Goal: Transaction & Acquisition: Purchase product/service

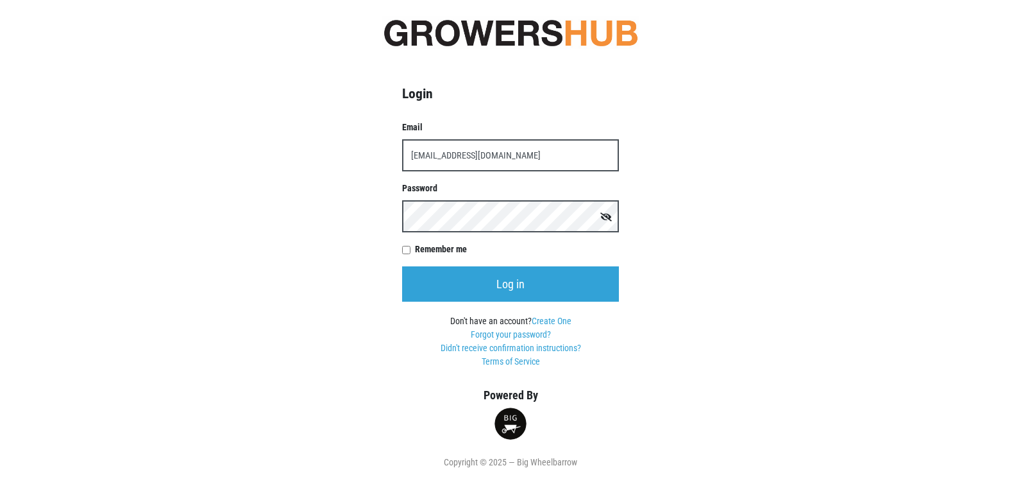
type input "[EMAIL_ADDRESS][DOMAIN_NAME]"
click at [408, 251] on input "Remember me" at bounding box center [406, 250] width 8 height 8
checkbox input "true"
click at [607, 217] on icon at bounding box center [607, 216] width 12 height 9
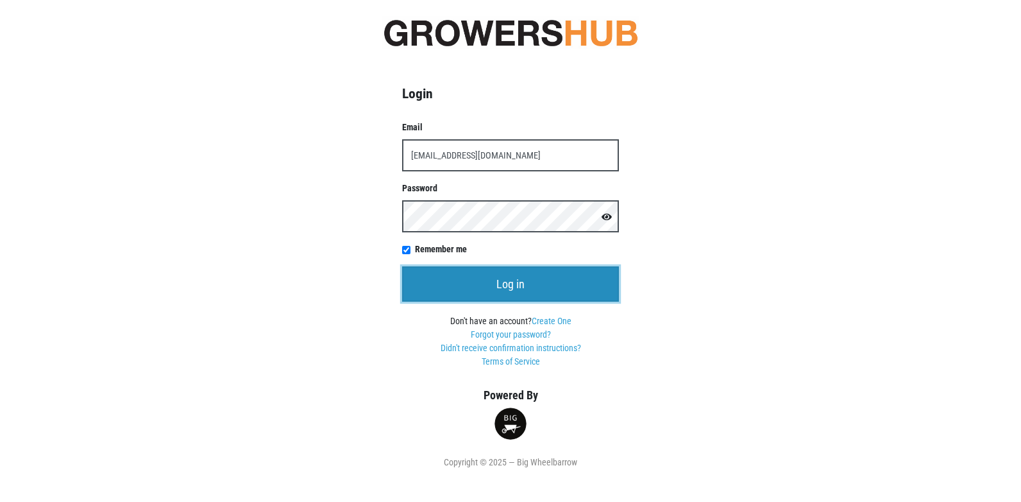
click at [468, 275] on input "Log in" at bounding box center [510, 283] width 217 height 35
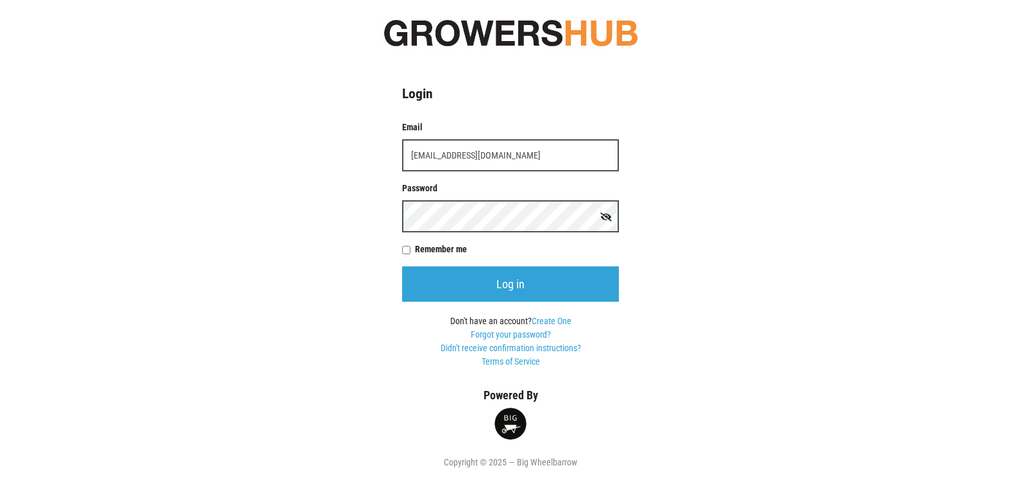
type input "[EMAIL_ADDRESS][DOMAIN_NAME]"
click at [606, 217] on icon at bounding box center [607, 216] width 12 height 9
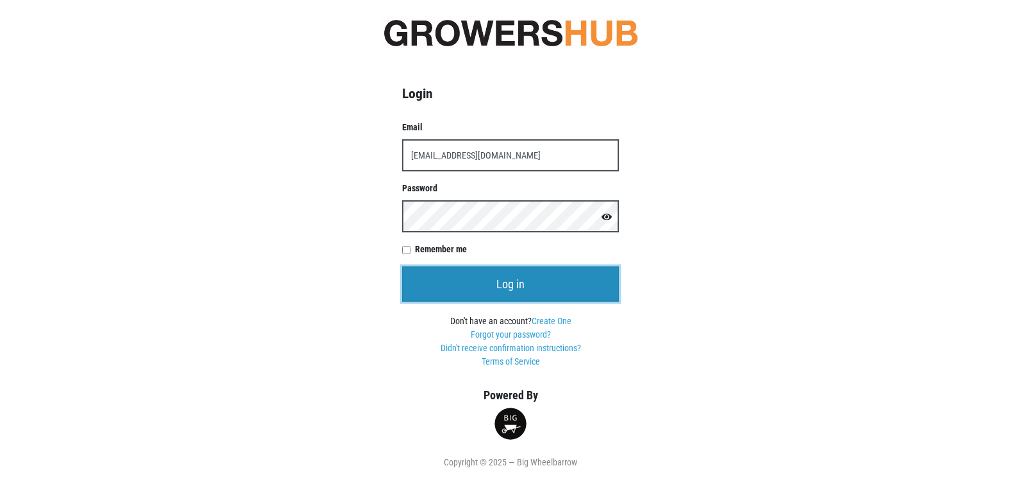
click at [502, 291] on input "Log in" at bounding box center [510, 283] width 217 height 35
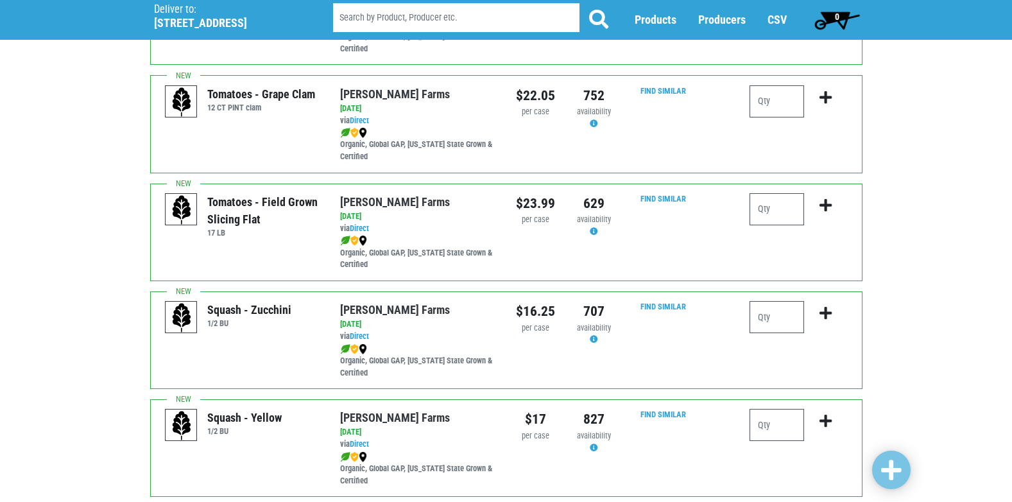
scroll to position [1476, 0]
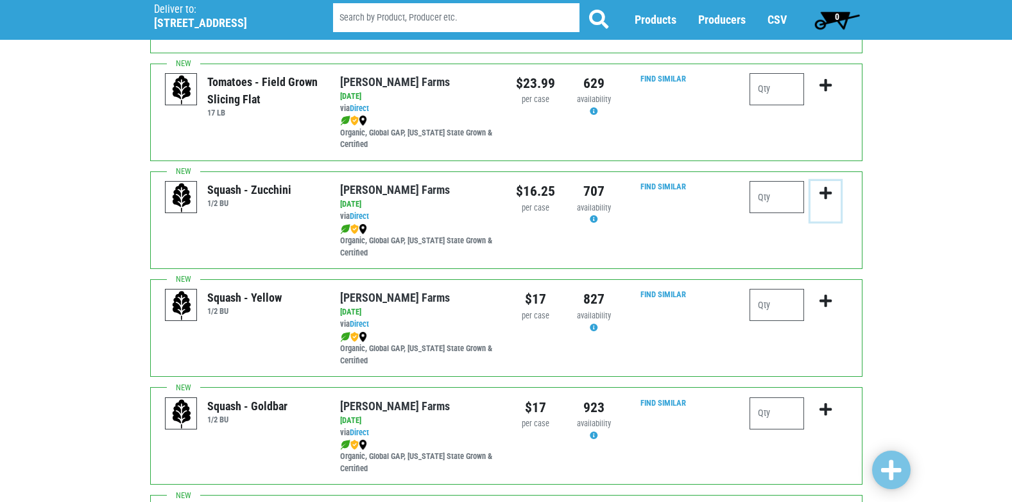
click at [839, 192] on button "submit" at bounding box center [825, 201] width 30 height 40
click at [785, 191] on input "number" at bounding box center [776, 197] width 55 height 32
type input "1"
click at [823, 192] on icon "submit" at bounding box center [825, 193] width 12 height 14
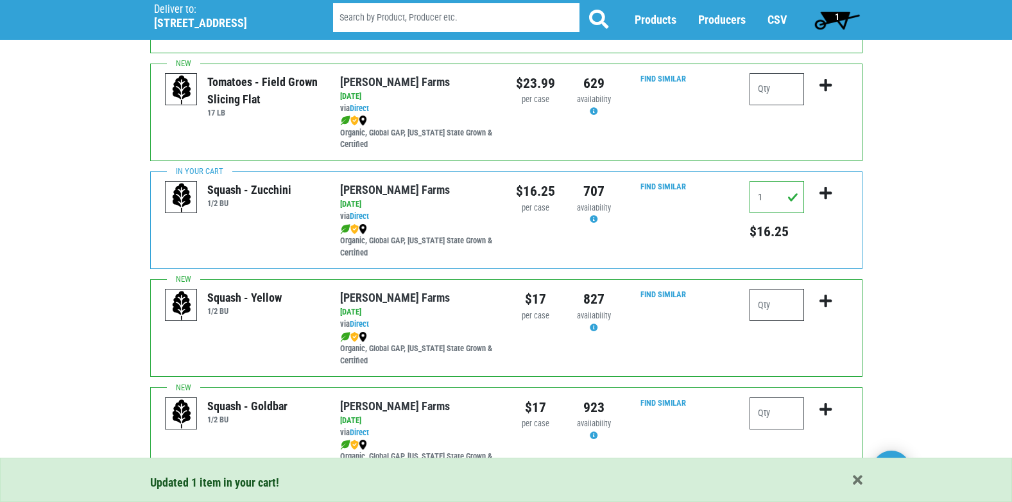
click at [771, 309] on input "number" at bounding box center [776, 305] width 55 height 32
type input "1"
click at [824, 296] on icon "submit" at bounding box center [825, 301] width 12 height 14
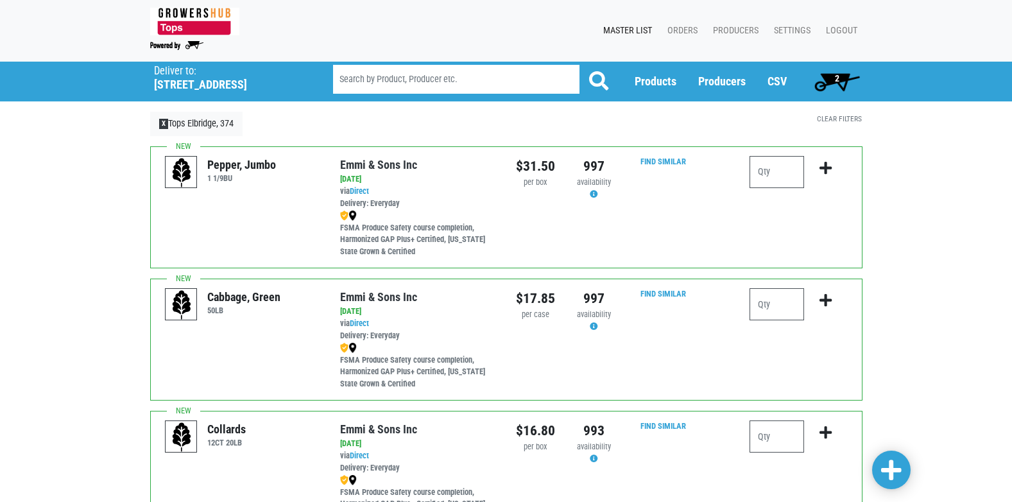
scroll to position [0, 0]
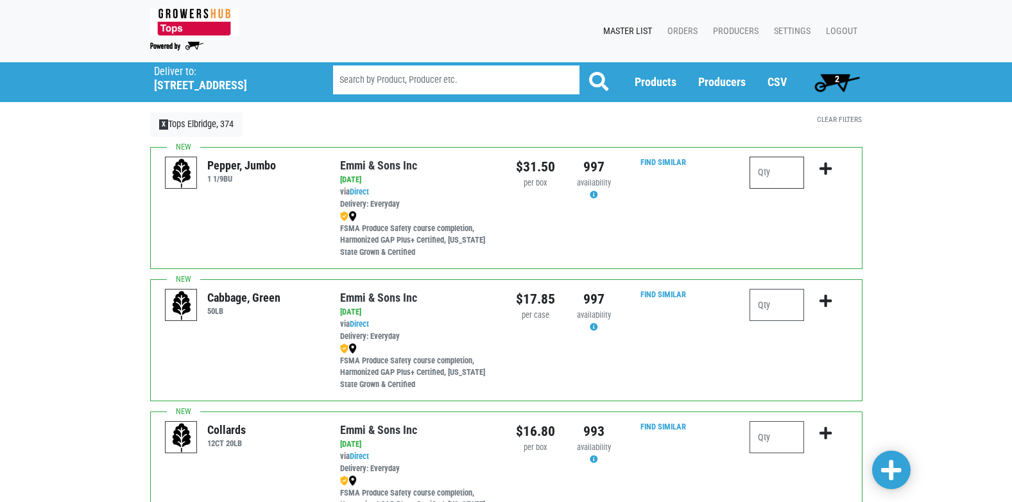
click at [778, 173] on input "number" at bounding box center [776, 173] width 55 height 32
type input "1"
click at [821, 169] on icon "submit" at bounding box center [825, 169] width 12 height 14
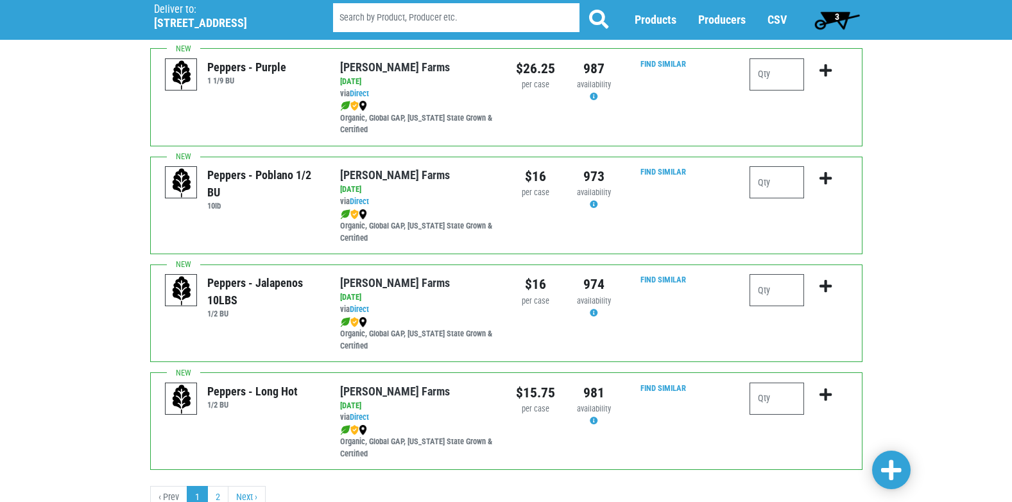
scroll to position [1972, 0]
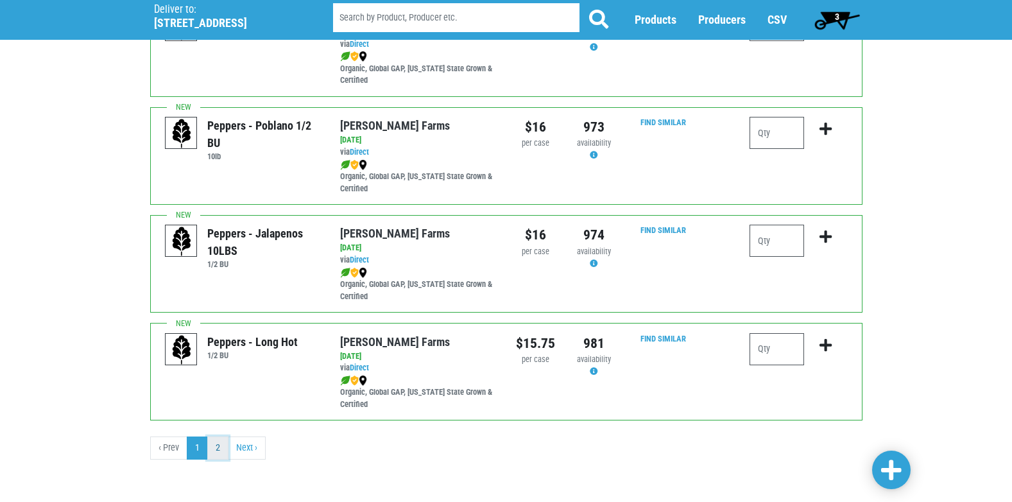
click at [224, 453] on link "2" at bounding box center [217, 447] width 21 height 23
click at [243, 450] on link "Next ›" at bounding box center [247, 447] width 38 height 23
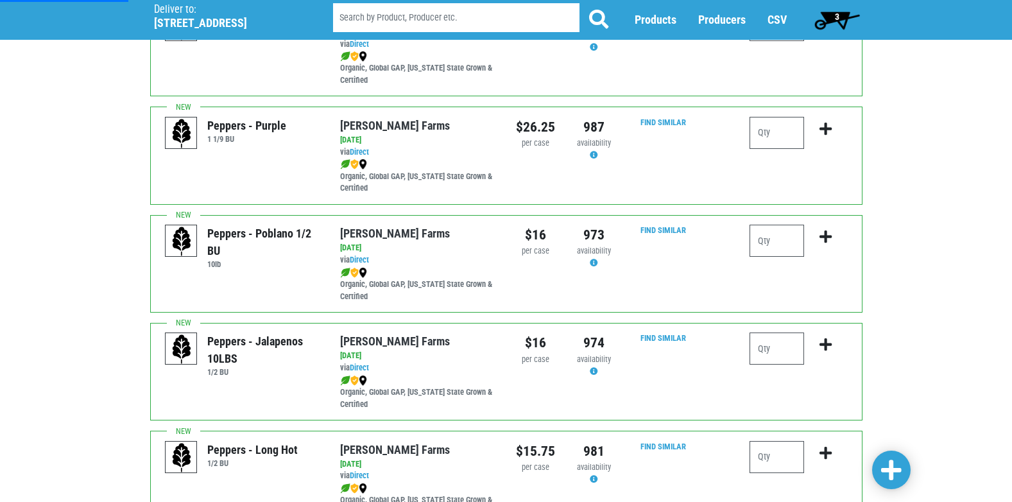
scroll to position [1972, 0]
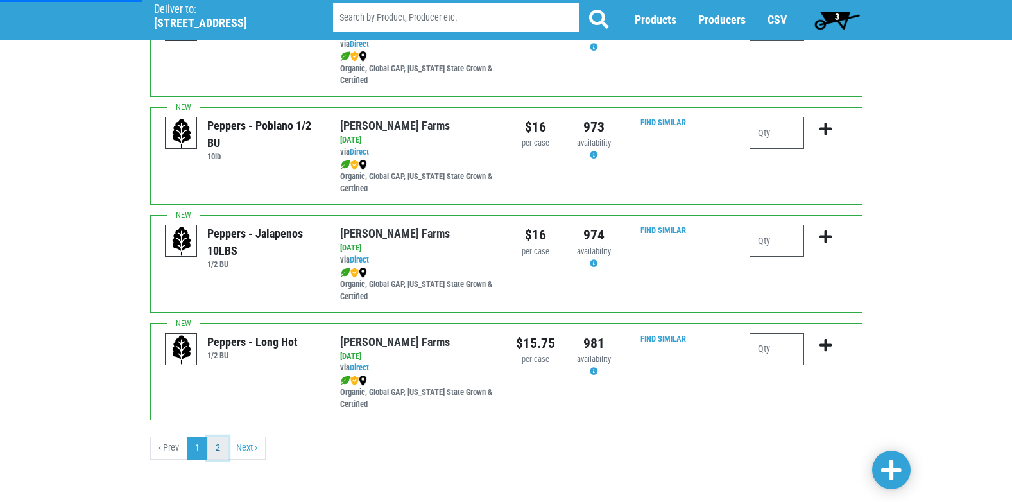
click at [222, 448] on link "2" at bounding box center [217, 447] width 21 height 23
click at [193, 448] on link "1" at bounding box center [197, 447] width 21 height 23
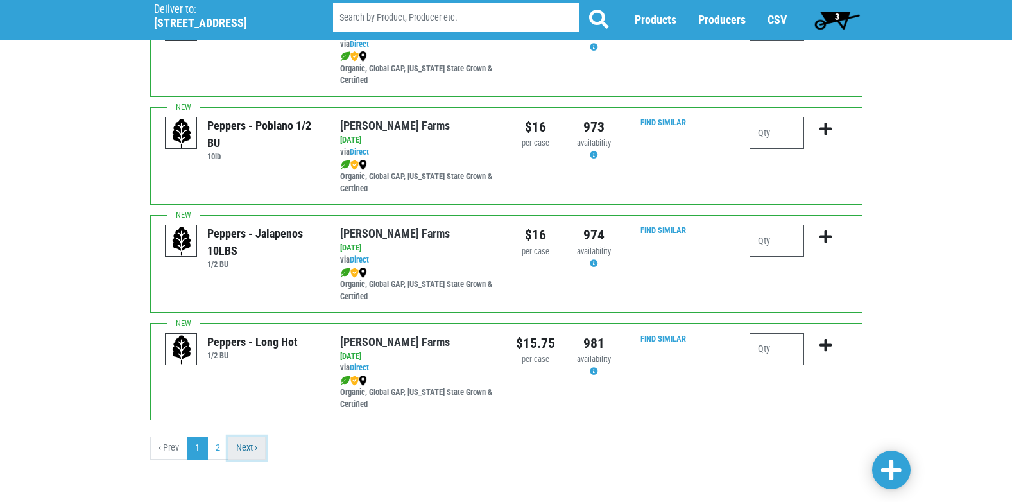
click at [244, 447] on link "Next ›" at bounding box center [247, 447] width 38 height 23
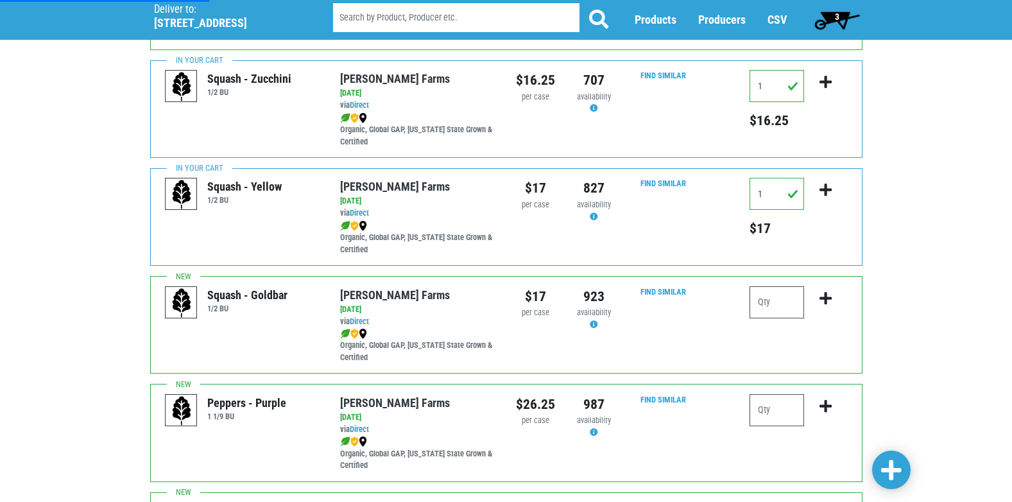
scroll to position [1972, 0]
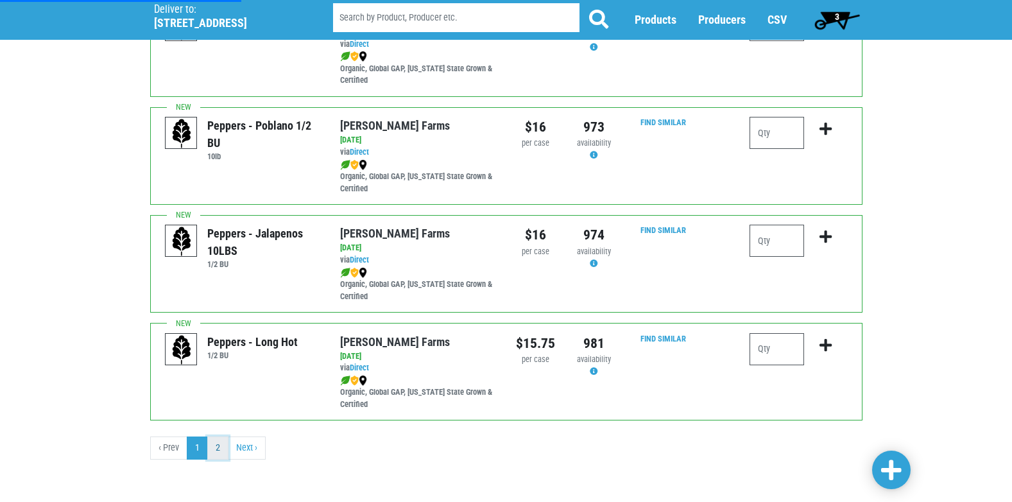
click at [219, 445] on link "2" at bounding box center [217, 447] width 21 height 23
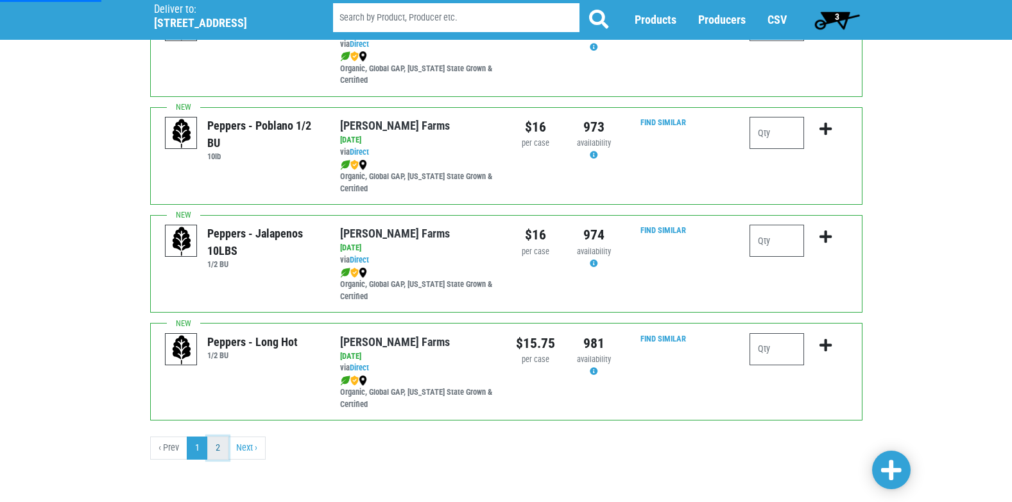
click at [219, 445] on link "2" at bounding box center [217, 447] width 21 height 23
click at [260, 445] on link "Next ›" at bounding box center [247, 447] width 38 height 23
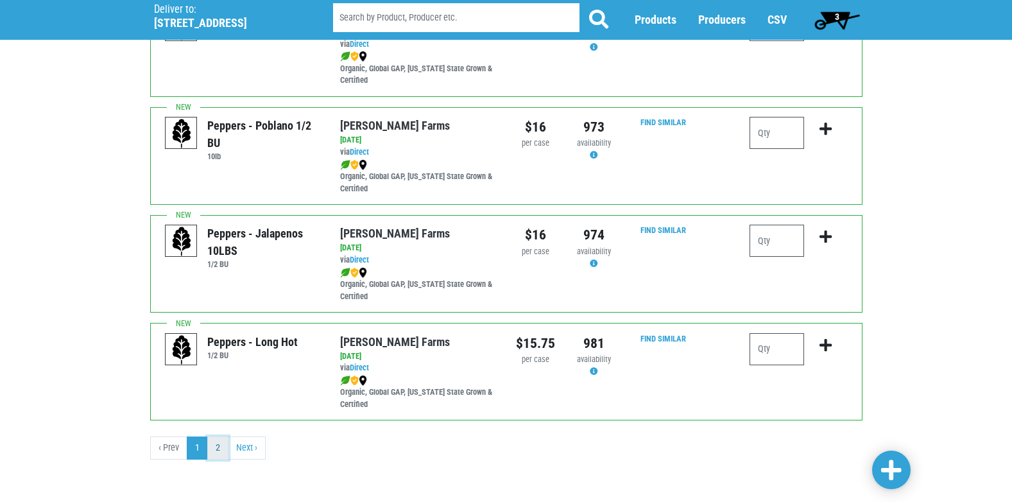
click at [214, 443] on link "2" at bounding box center [217, 447] width 21 height 23
click at [194, 444] on link "1" at bounding box center [197, 447] width 21 height 23
click at [213, 454] on link "2" at bounding box center [217, 447] width 21 height 23
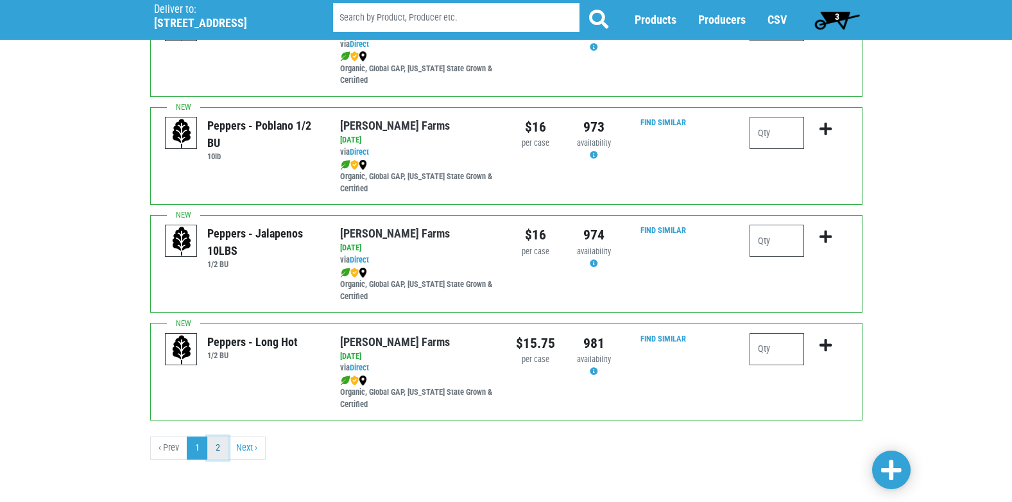
click at [213, 454] on link "2" at bounding box center [217, 447] width 21 height 23
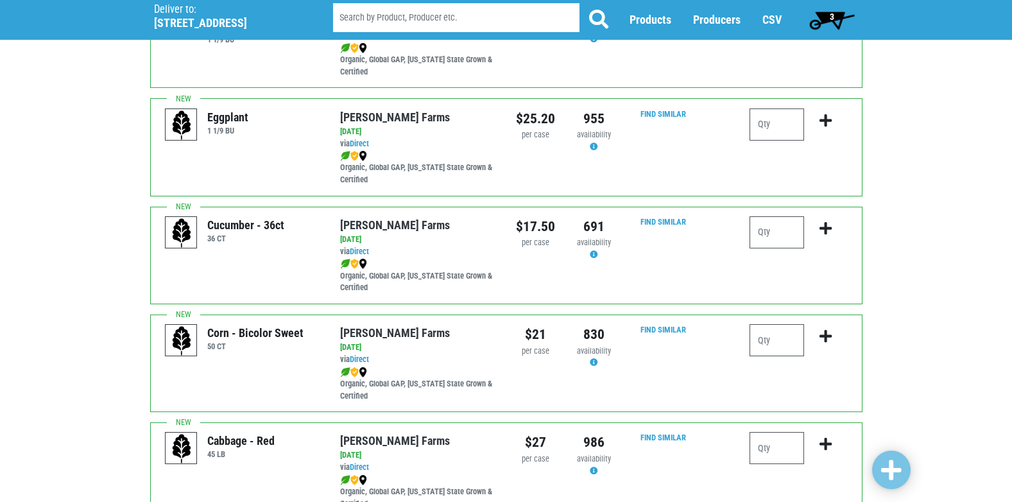
scroll to position [385, 0]
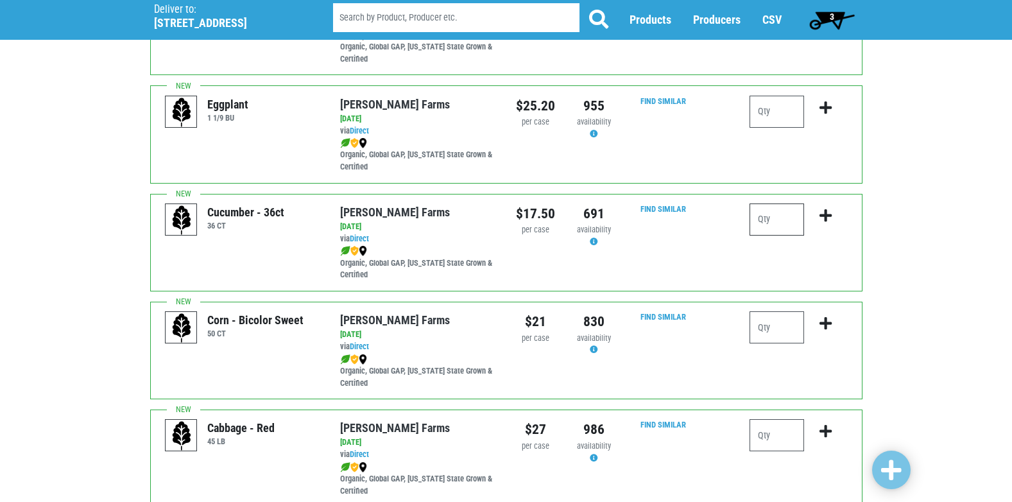
click at [758, 219] on input "number" at bounding box center [776, 219] width 55 height 32
type input "2"
click at [826, 216] on icon "submit" at bounding box center [825, 216] width 12 height 14
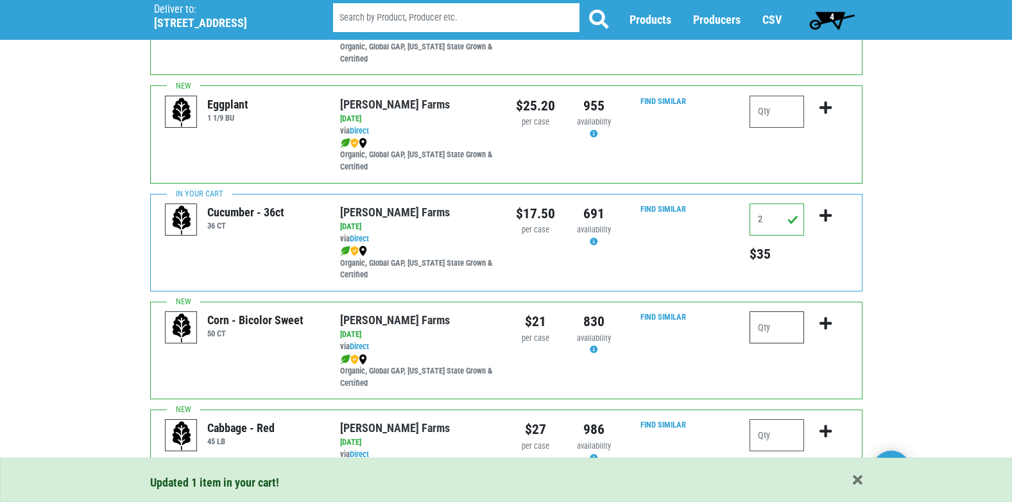
click at [777, 331] on input "number" at bounding box center [776, 327] width 55 height 32
type input "8"
click at [832, 323] on button "submit" at bounding box center [825, 331] width 30 height 40
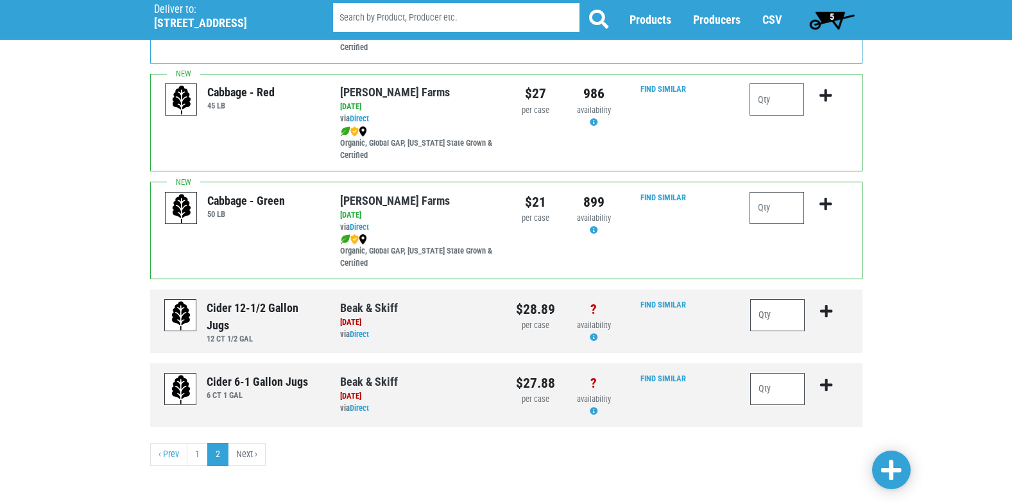
scroll to position [727, 0]
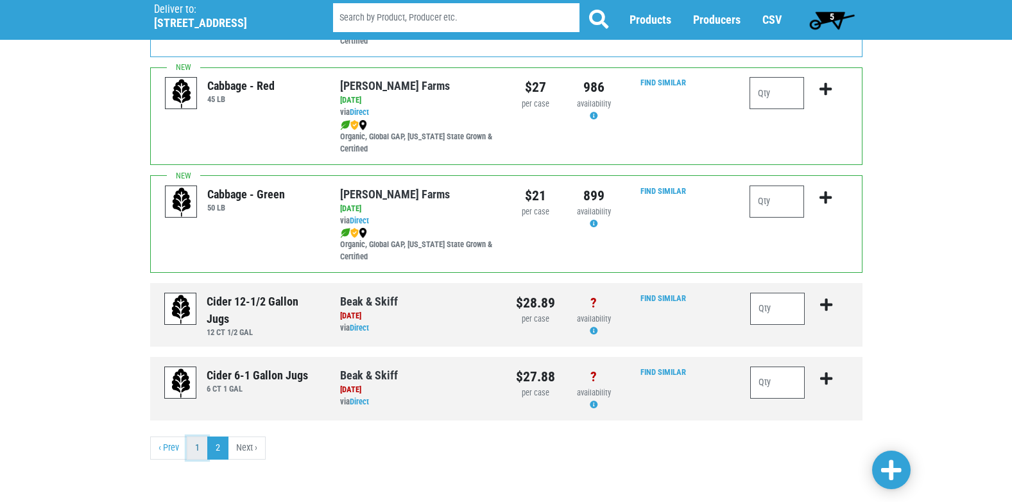
click at [196, 449] on link "1" at bounding box center [197, 447] width 21 height 23
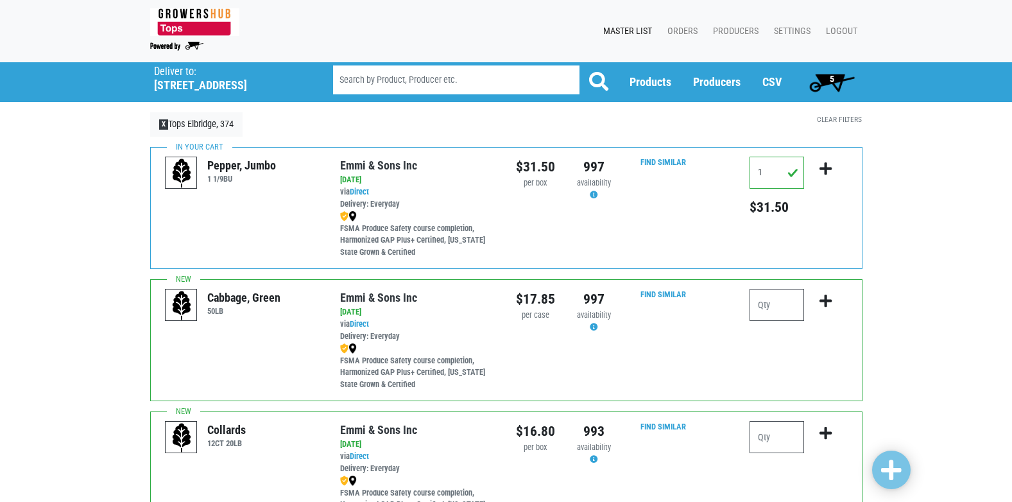
click at [200, 450] on div "Collards 12CT 20LB" at bounding box center [242, 472] width 175 height 102
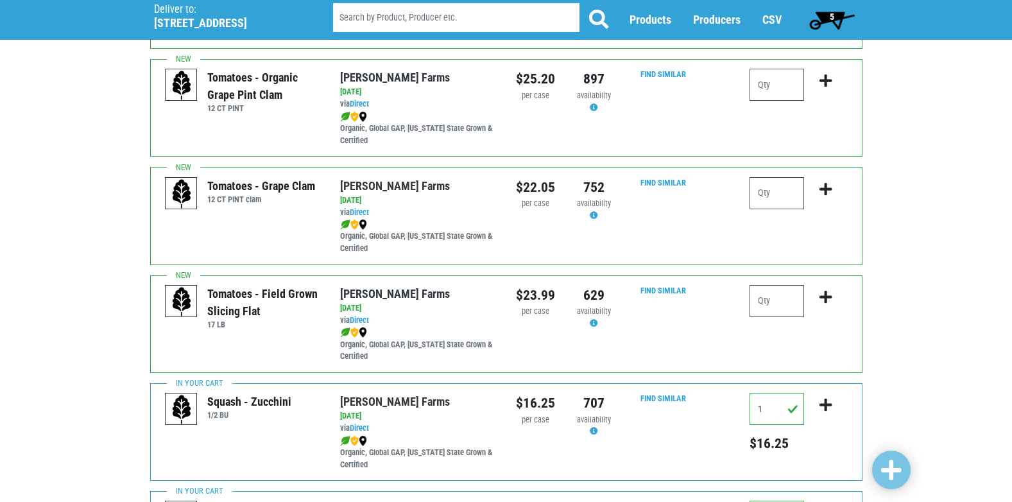
scroll to position [1283, 0]
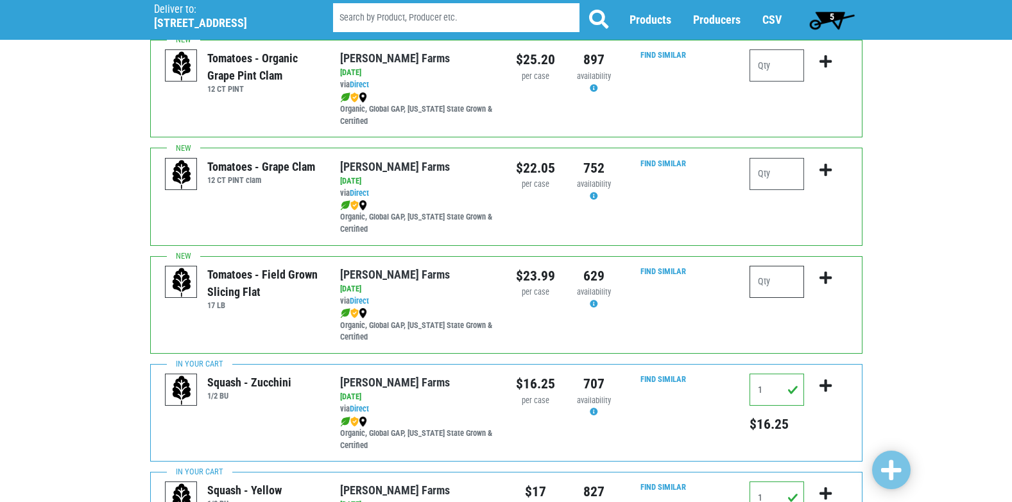
click at [790, 285] on input "number" at bounding box center [776, 282] width 55 height 32
type input "1"
type input "3"
click at [827, 278] on icon "submit" at bounding box center [825, 278] width 12 height 14
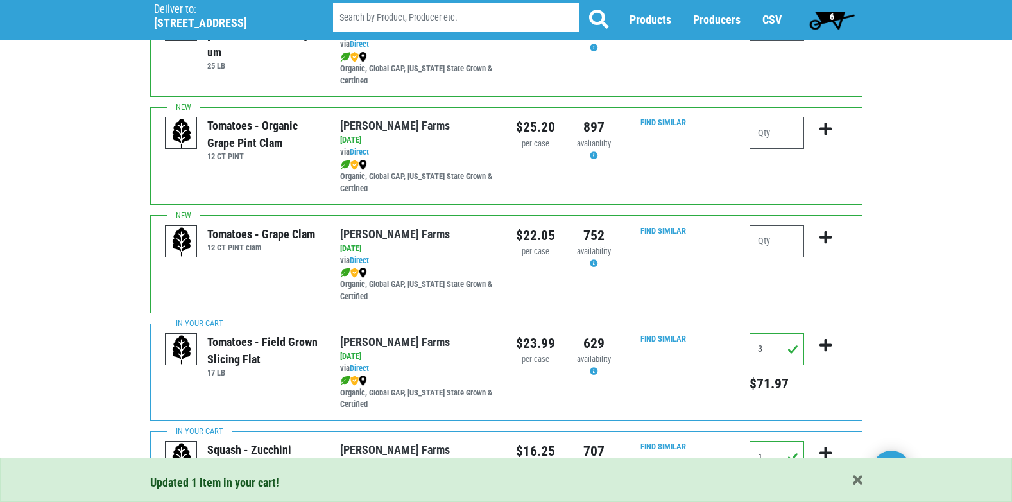
scroll to position [1202, 0]
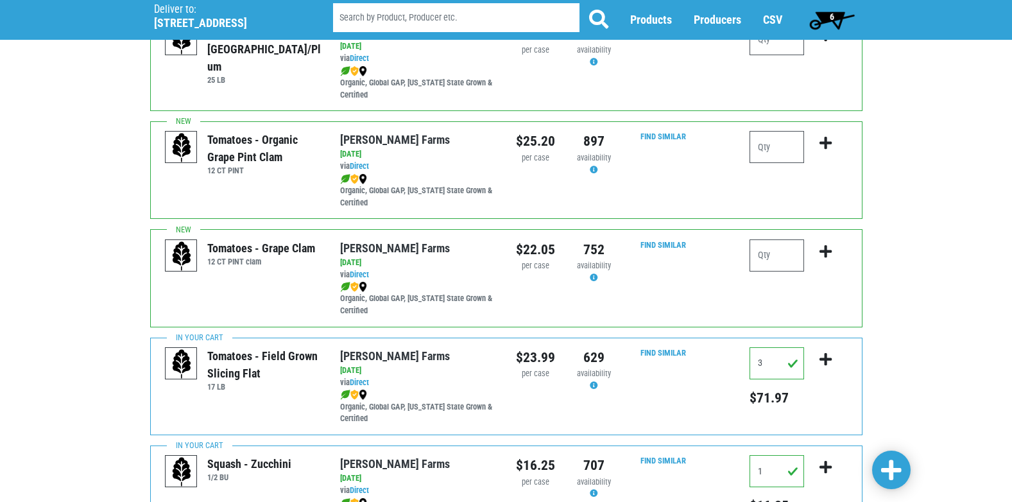
click at [828, 13] on span "6" at bounding box center [831, 20] width 57 height 26
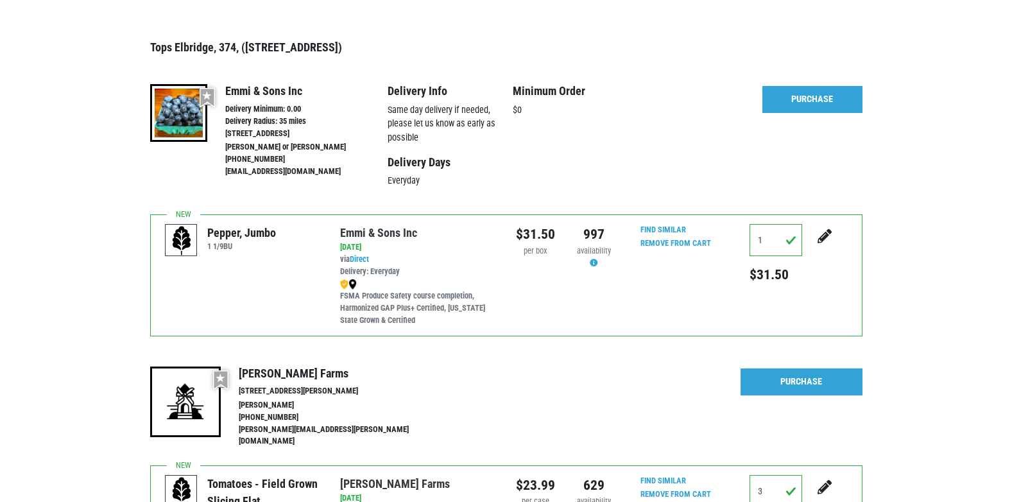
scroll to position [128, 0]
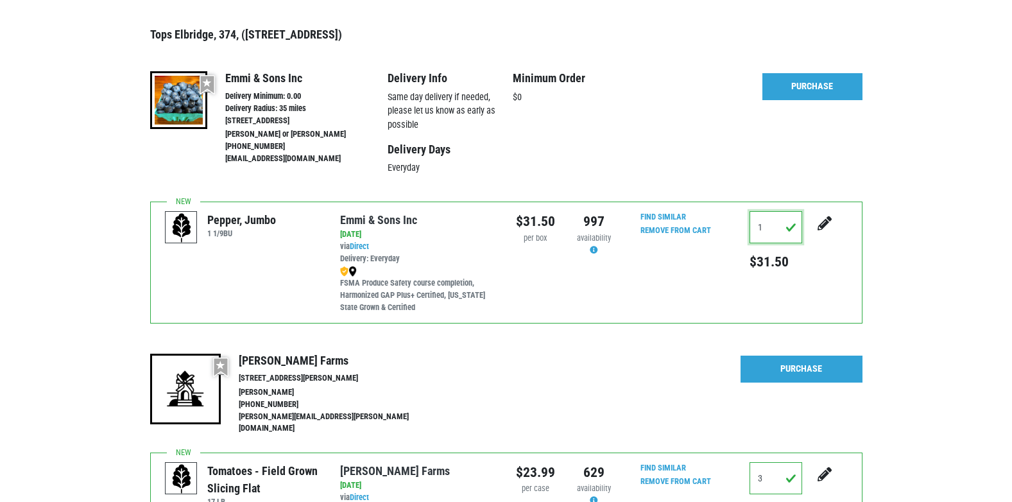
click at [791, 229] on input "1" at bounding box center [775, 227] width 53 height 32
click at [536, 371] on div at bounding box center [512, 395] width 152 height 83
click at [830, 221] on icon "submit" at bounding box center [824, 223] width 14 height 14
type input "0"
click at [817, 225] on icon "submit" at bounding box center [824, 223] width 14 height 14
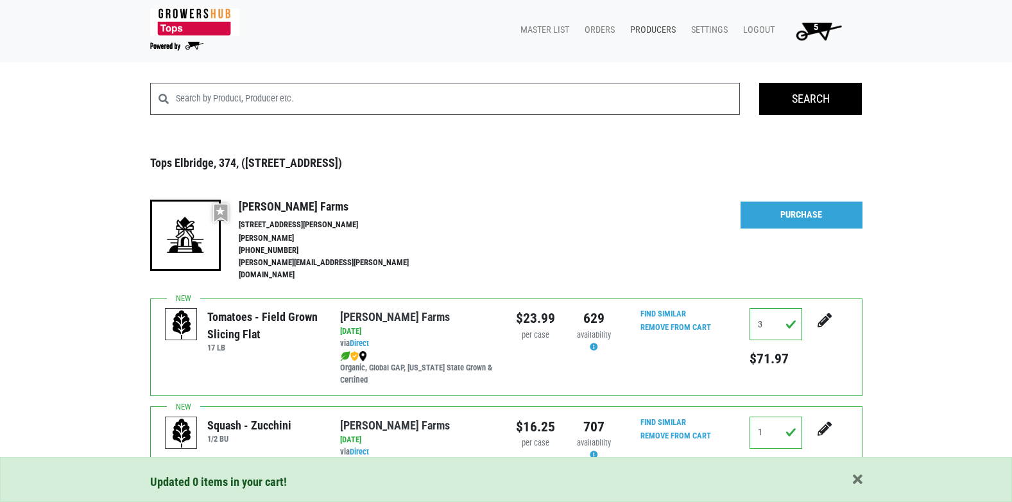
click at [656, 27] on link "Producers" at bounding box center [650, 30] width 61 height 24
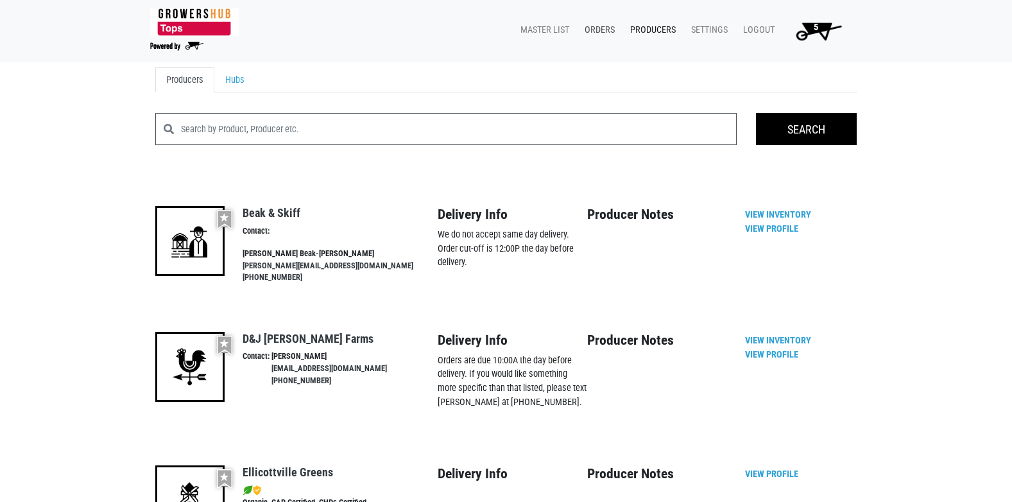
click at [607, 24] on link "Orders" at bounding box center [597, 30] width 46 height 24
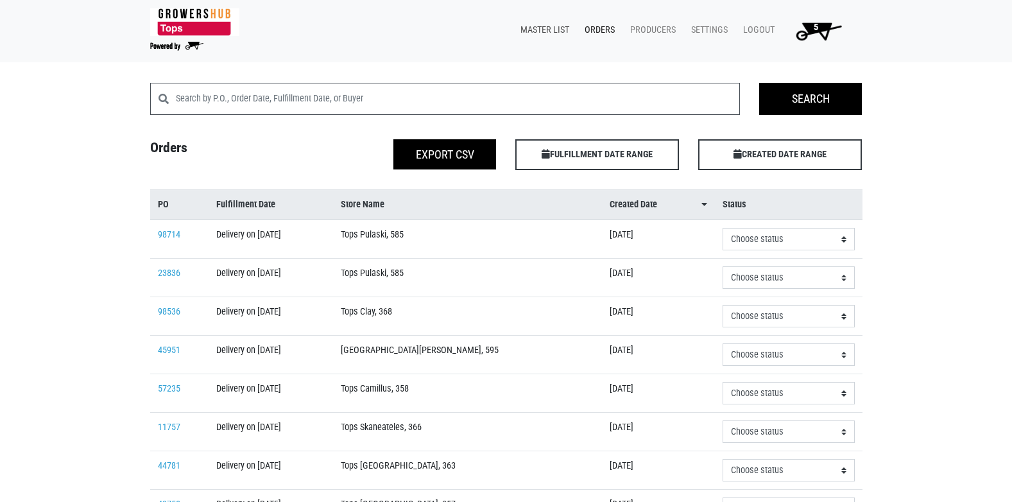
click at [558, 28] on link "Master List" at bounding box center [542, 30] width 64 height 24
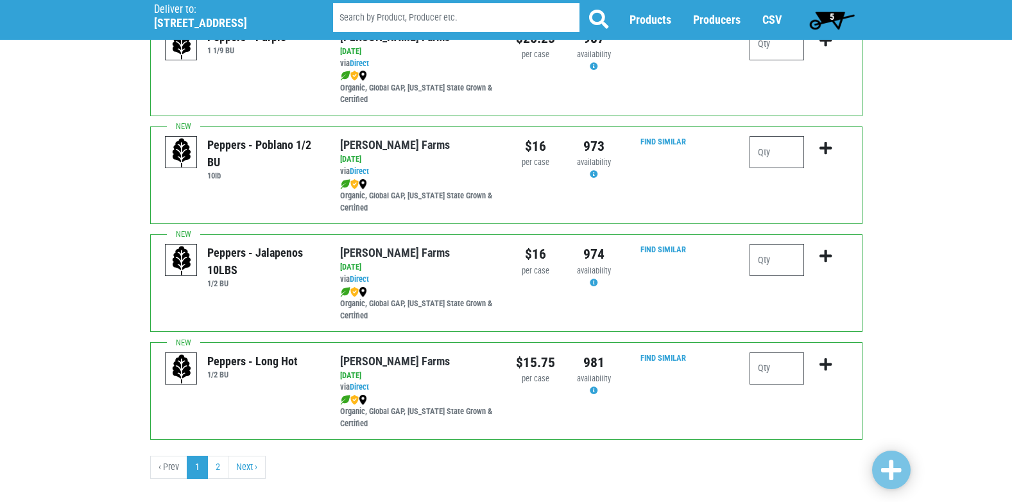
scroll to position [1972, 0]
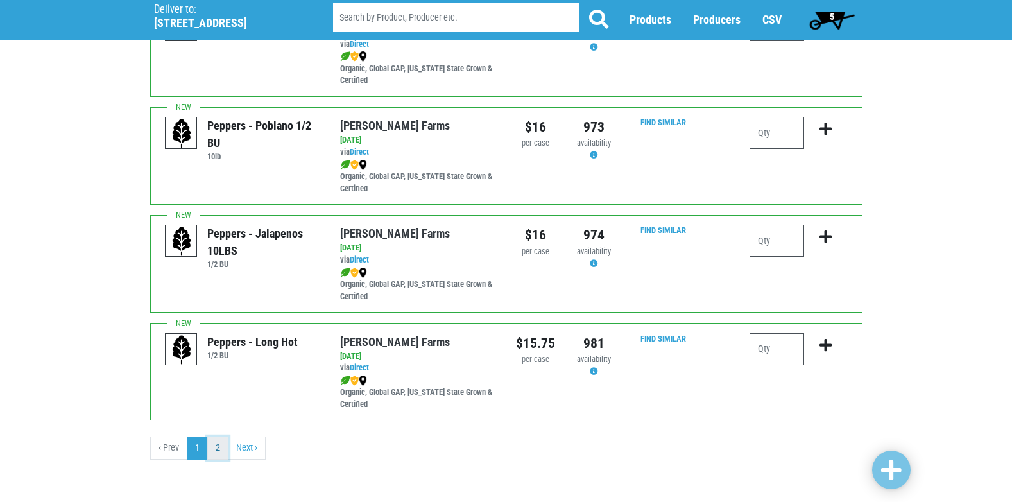
click at [214, 447] on link "2" at bounding box center [217, 447] width 21 height 23
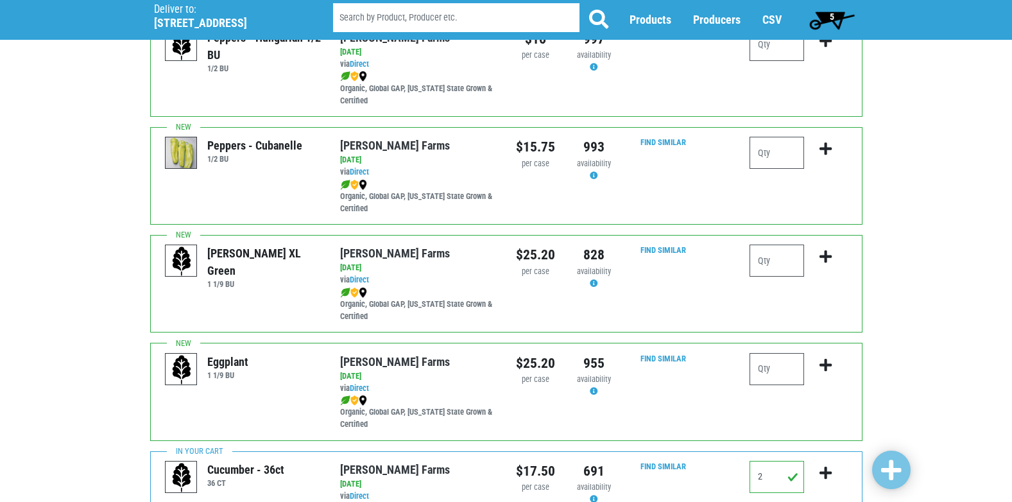
scroll to position [128, 0]
click at [771, 266] on input "number" at bounding box center [776, 260] width 55 height 32
type input "1"
click at [833, 264] on button "submit" at bounding box center [825, 264] width 30 height 40
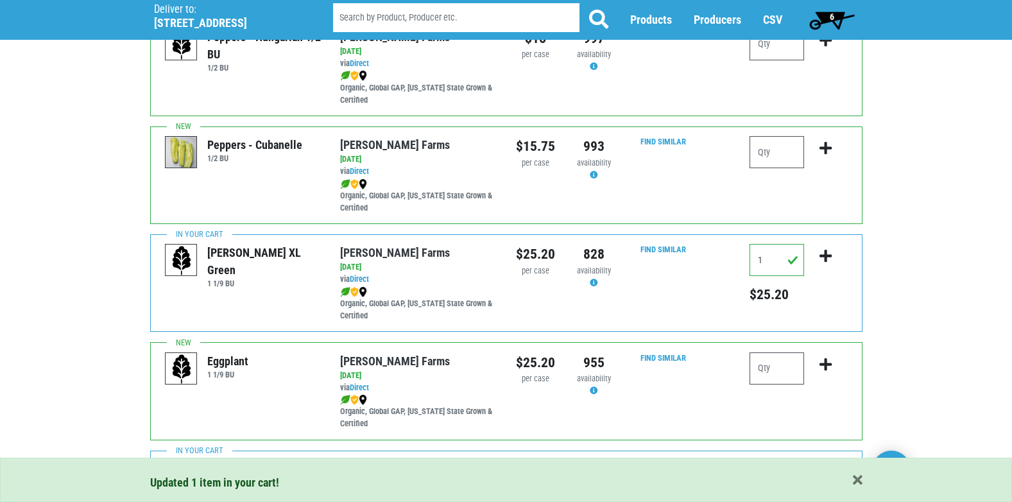
click at [833, 17] on span "6" at bounding box center [832, 17] width 4 height 10
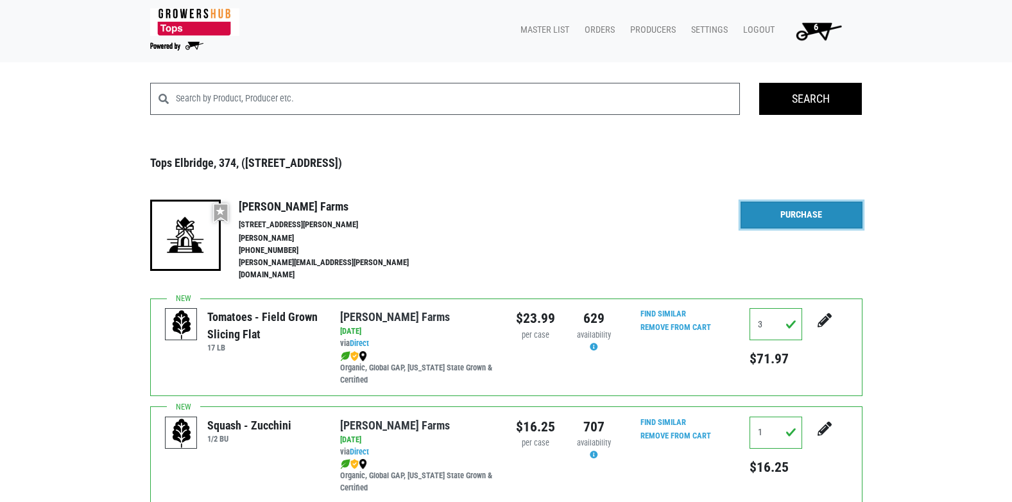
click at [792, 214] on link "Purchase" at bounding box center [801, 214] width 122 height 27
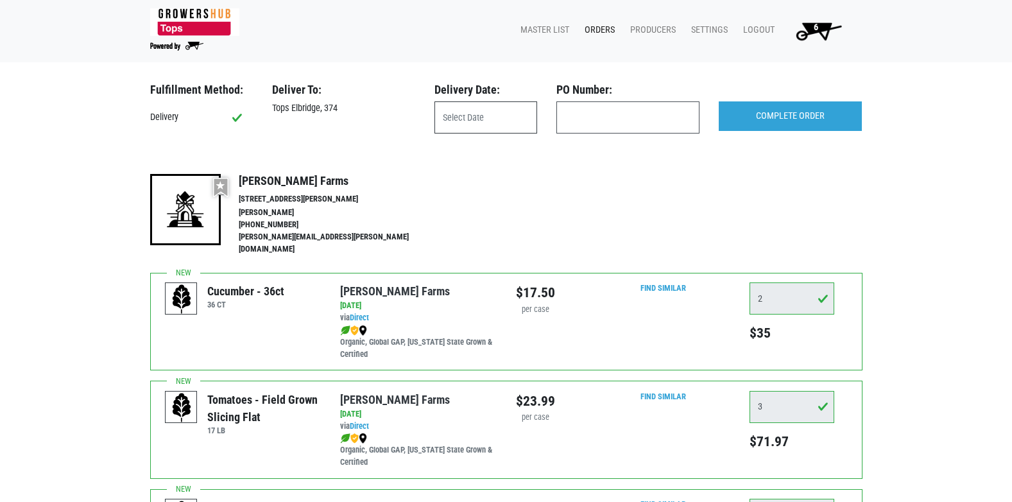
click at [495, 117] on input "text" at bounding box center [485, 117] width 103 height 32
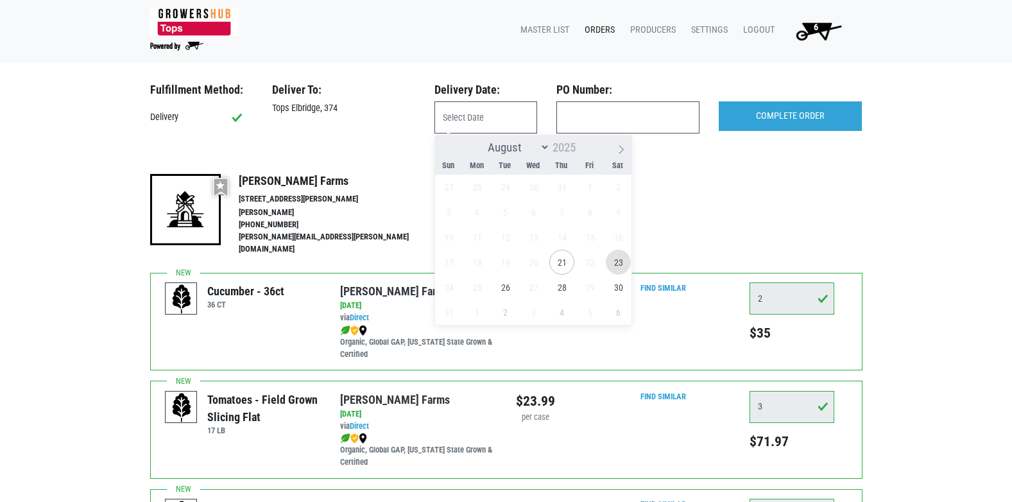
click at [619, 263] on span "23" at bounding box center [618, 262] width 25 height 25
type input "2025-08-23"
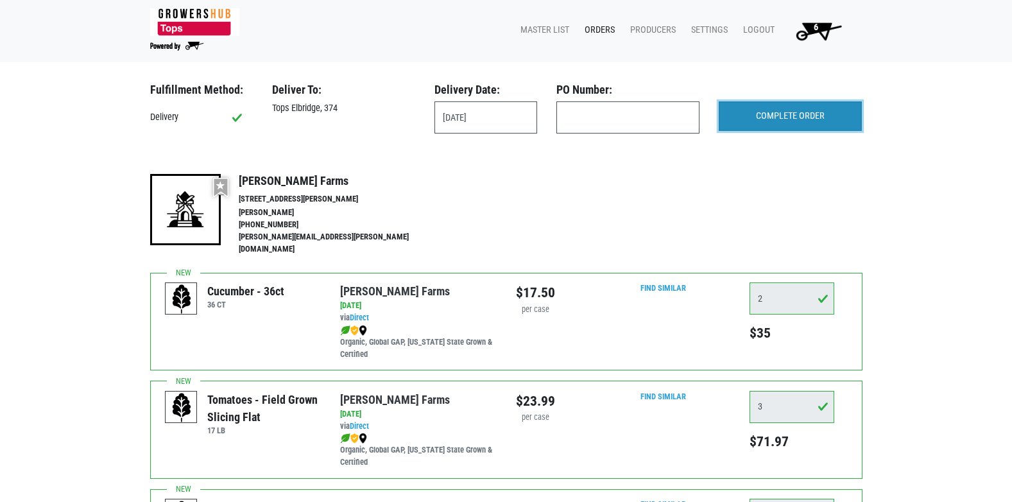
click at [793, 109] on input "COMPLETE ORDER" at bounding box center [790, 116] width 143 height 30
